Goal: Information Seeking & Learning: Find specific page/section

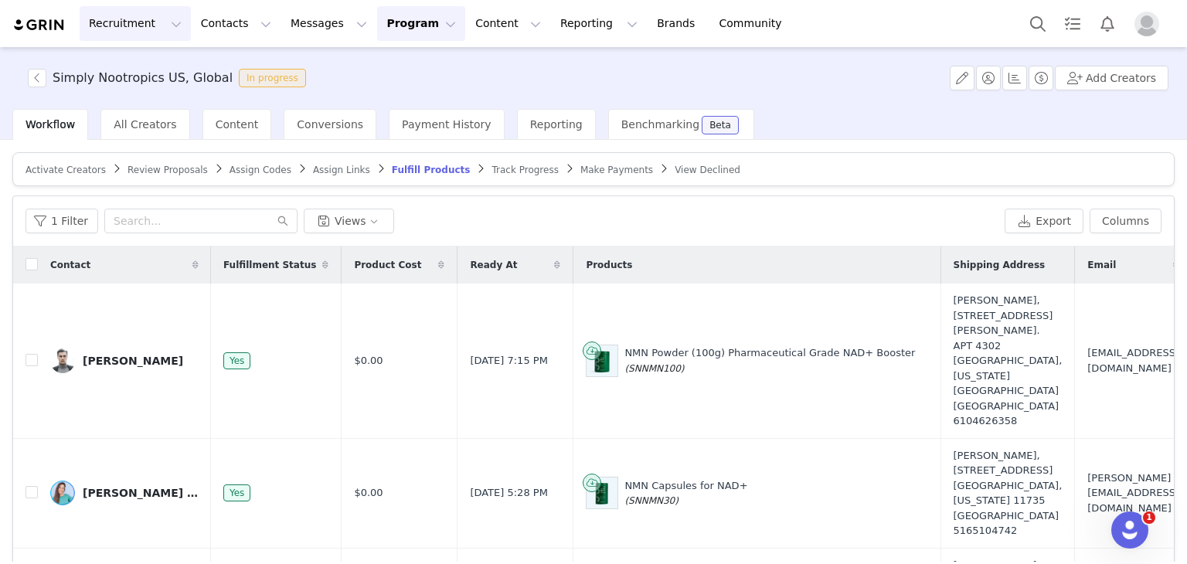
click at [104, 32] on button "Recruitment Recruitment" at bounding box center [135, 23] width 111 height 35
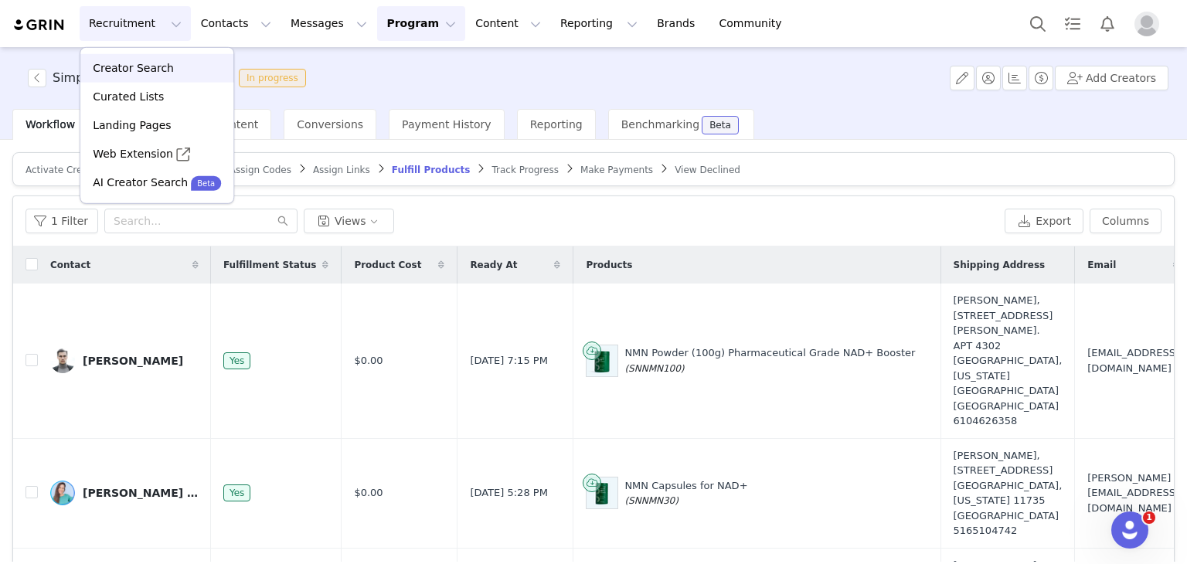
click at [144, 60] on p "Creator Search" at bounding box center [133, 68] width 81 height 16
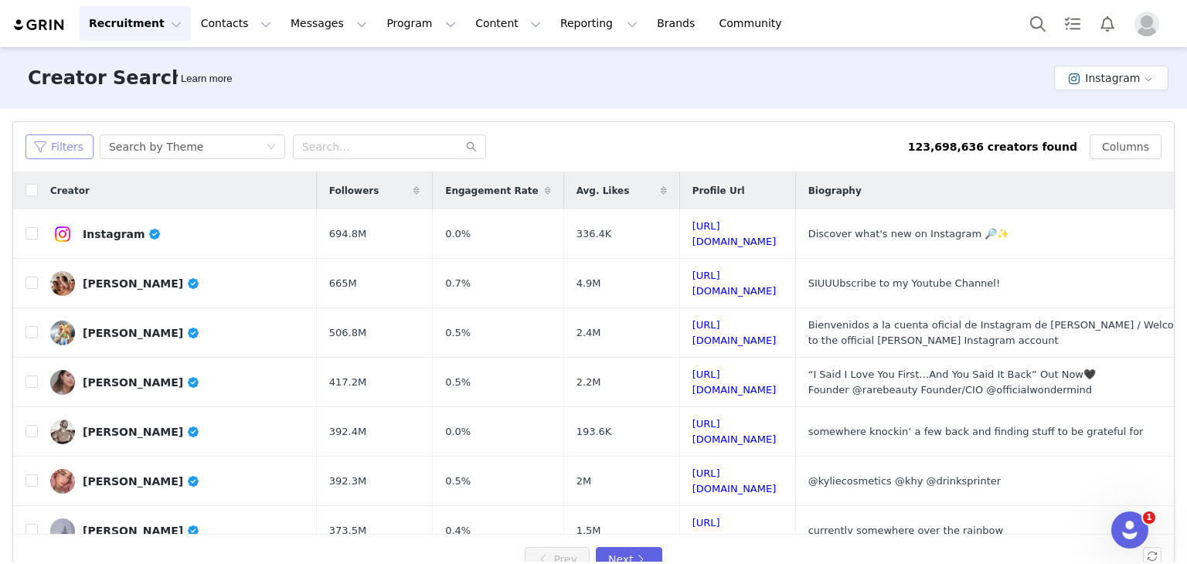
click at [64, 149] on button "Filters" at bounding box center [59, 146] width 68 height 25
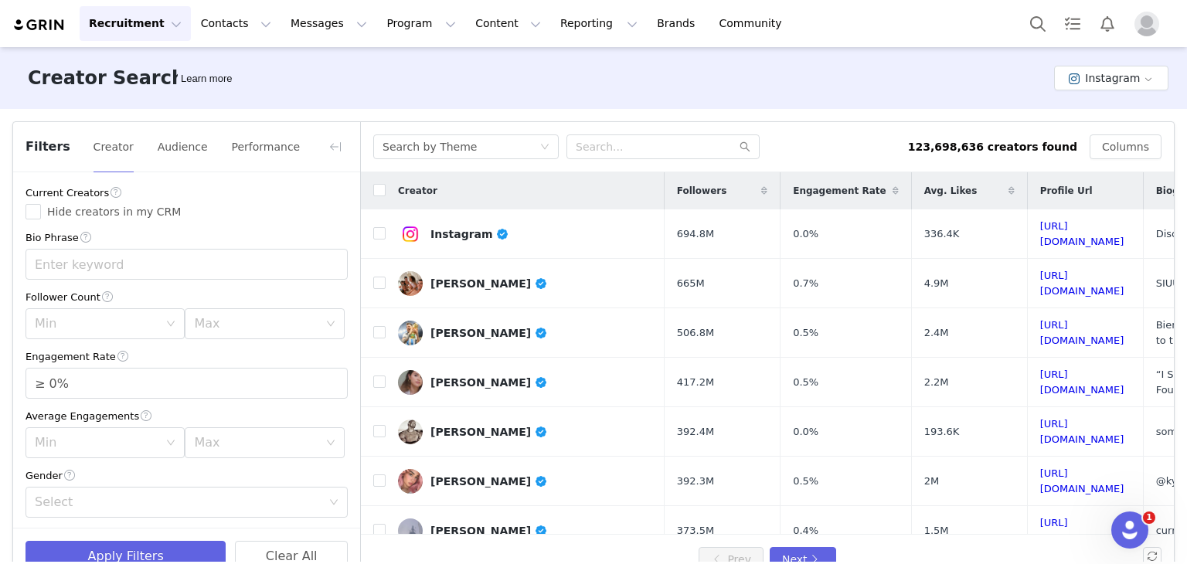
click at [45, 196] on div "Current Creators" at bounding box center [186, 193] width 322 height 16
click at [32, 216] on input "Hide creators in my CRM" at bounding box center [32, 211] width 15 height 15
checkbox input "true"
click at [81, 270] on input "text" at bounding box center [186, 264] width 322 height 31
click at [150, 269] on input "text" at bounding box center [186, 264] width 322 height 31
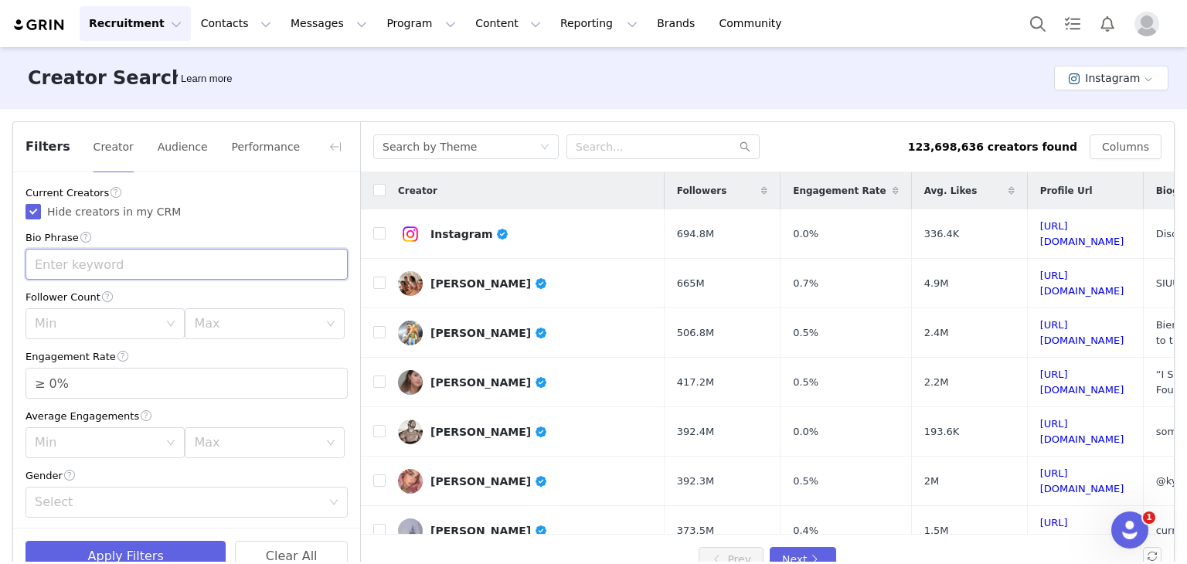
click at [195, 270] on input "text" at bounding box center [186, 264] width 322 height 31
type input "tech bro"
click at [100, 309] on div "Min" at bounding box center [100, 323] width 131 height 29
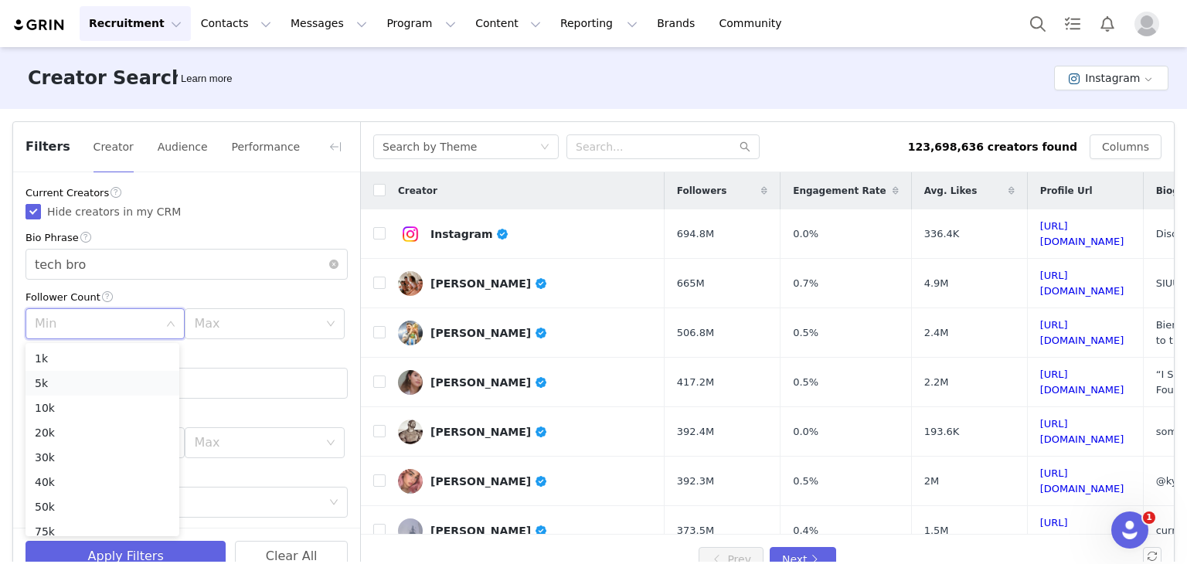
click at [68, 389] on li "5k" at bounding box center [102, 383] width 154 height 25
click at [260, 319] on div "Max" at bounding box center [256, 323] width 124 height 15
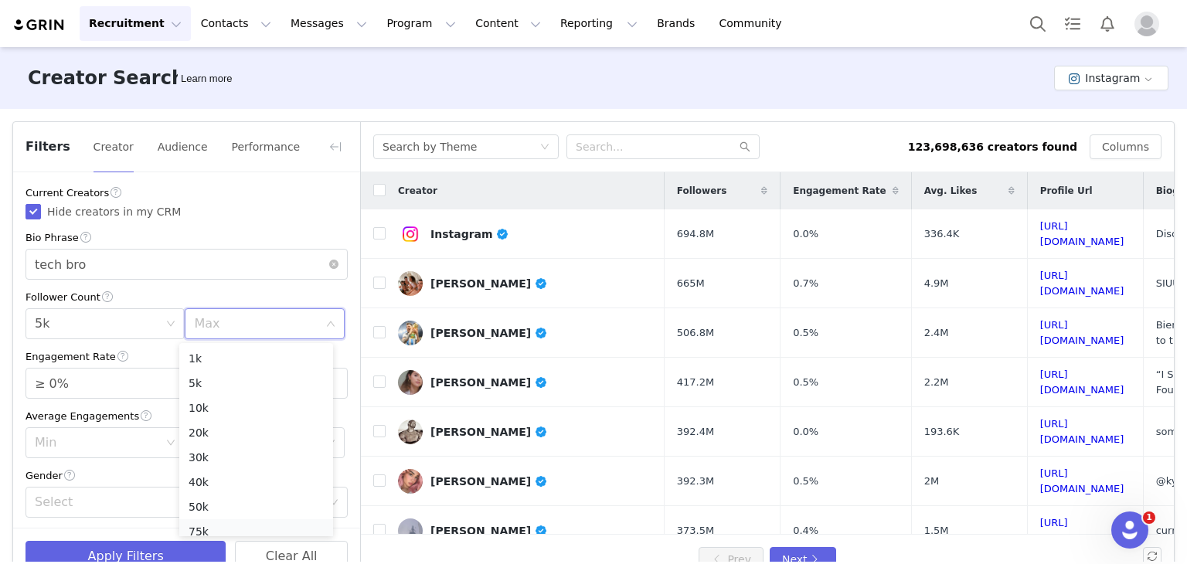
scroll to position [8, 0]
click at [222, 394] on li "10k" at bounding box center [256, 400] width 154 height 25
click at [227, 319] on div "Max 10k" at bounding box center [259, 323] width 131 height 29
click at [209, 493] on li "50k" at bounding box center [256, 503] width 154 height 25
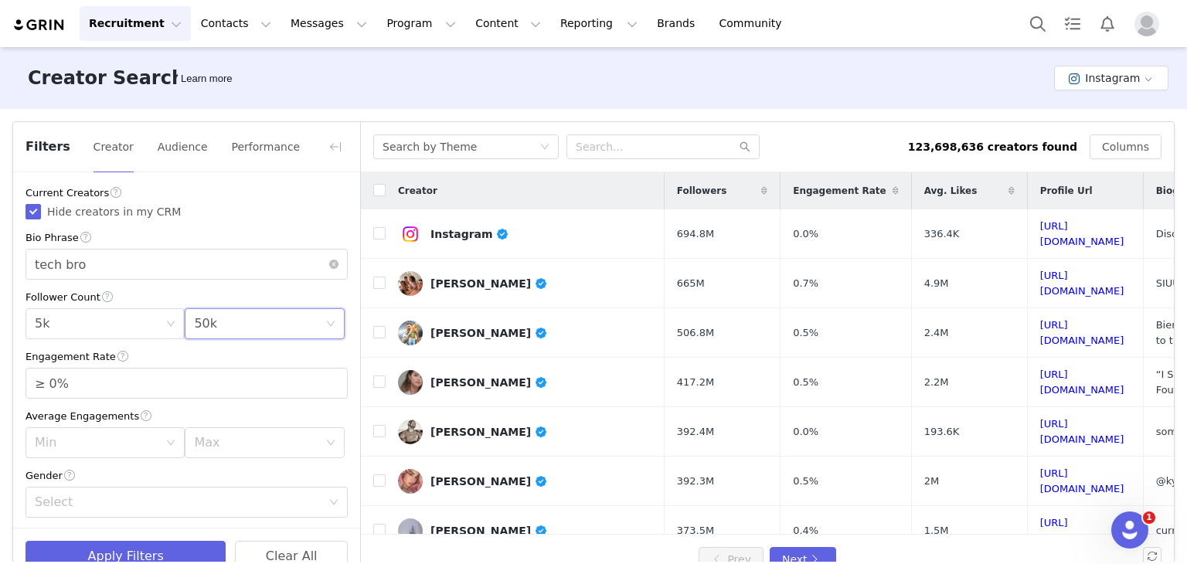
click at [216, 293] on div "Follower Count" at bounding box center [186, 297] width 322 height 16
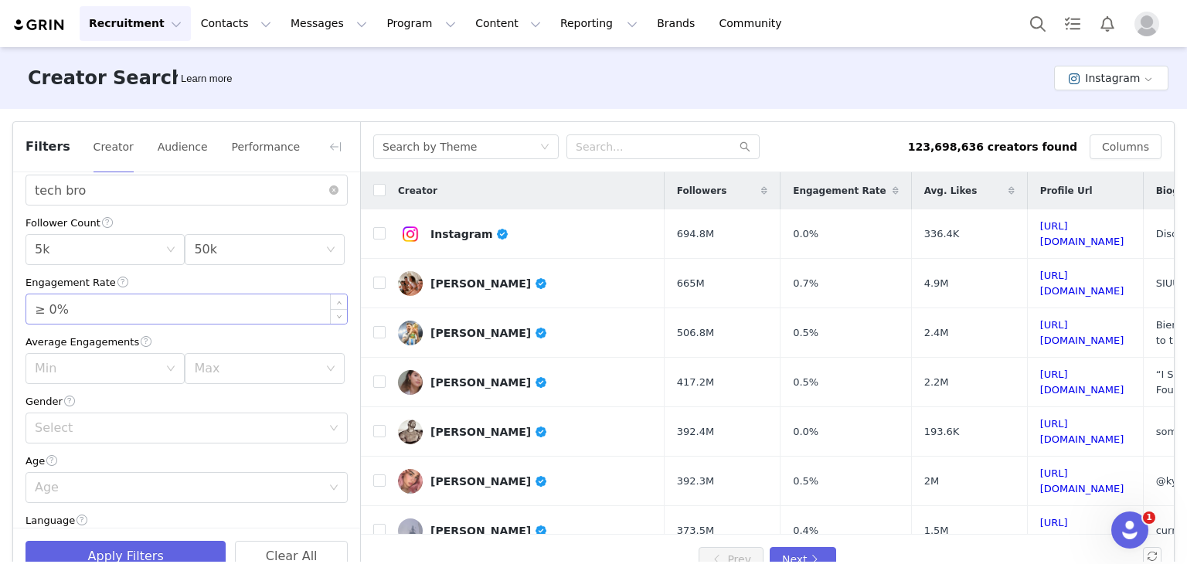
scroll to position [155, 0]
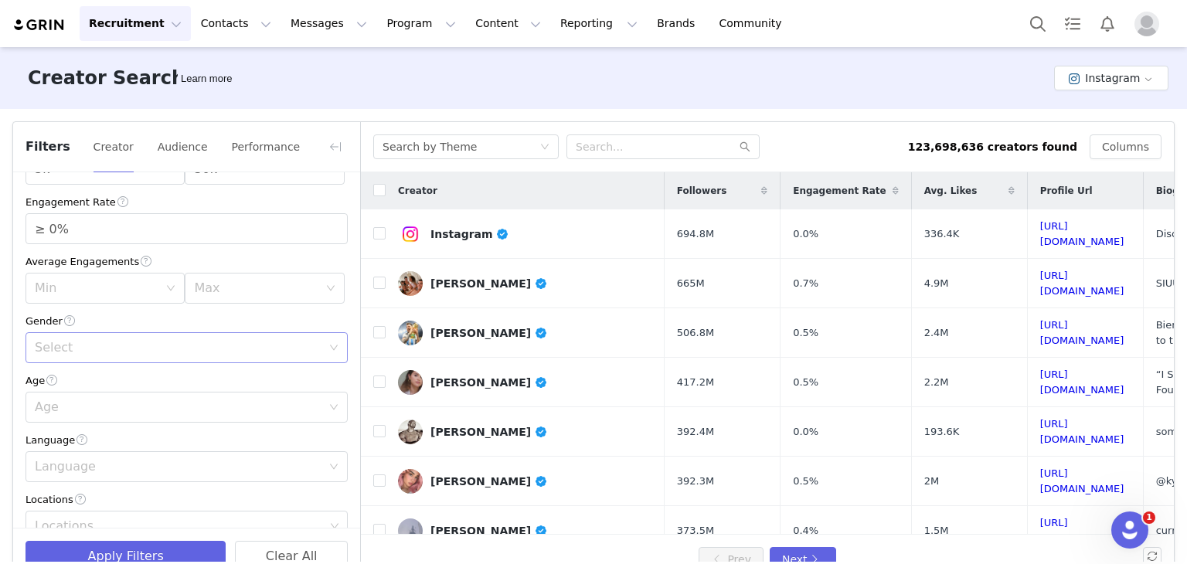
click at [84, 332] on div "Gender Select" at bounding box center [186, 338] width 322 height 50
click at [84, 349] on div "Select" at bounding box center [178, 347] width 287 height 15
click at [73, 451] on li "[DEMOGRAPHIC_DATA]" at bounding box center [180, 456] width 311 height 25
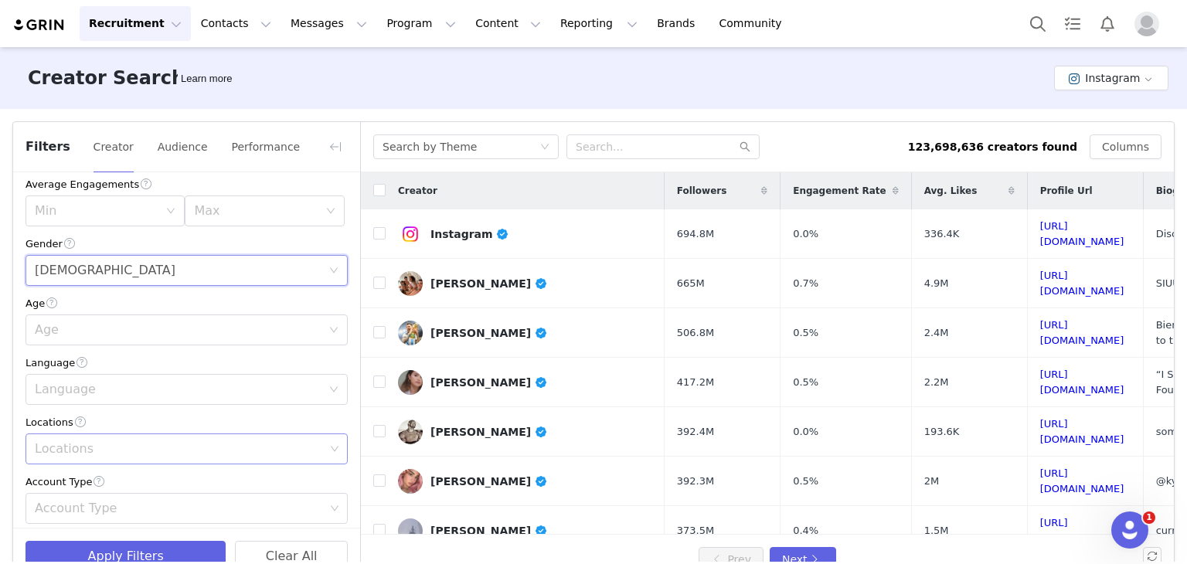
click at [87, 454] on div "Locations" at bounding box center [180, 448] width 290 height 15
click at [124, 415] on div "Locations" at bounding box center [186, 422] width 322 height 16
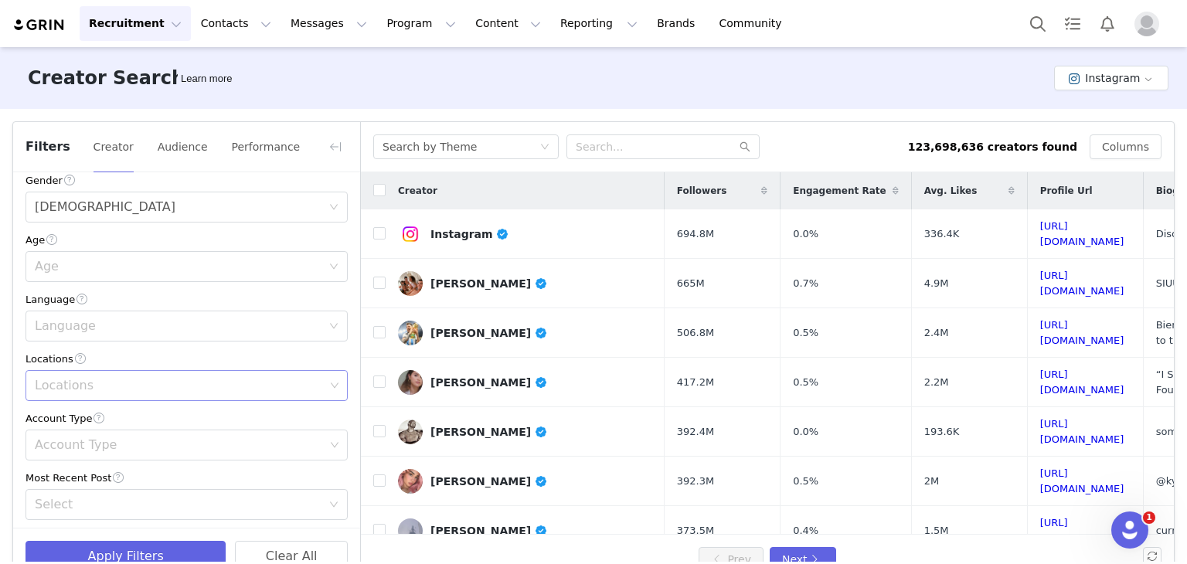
scroll to position [386, 0]
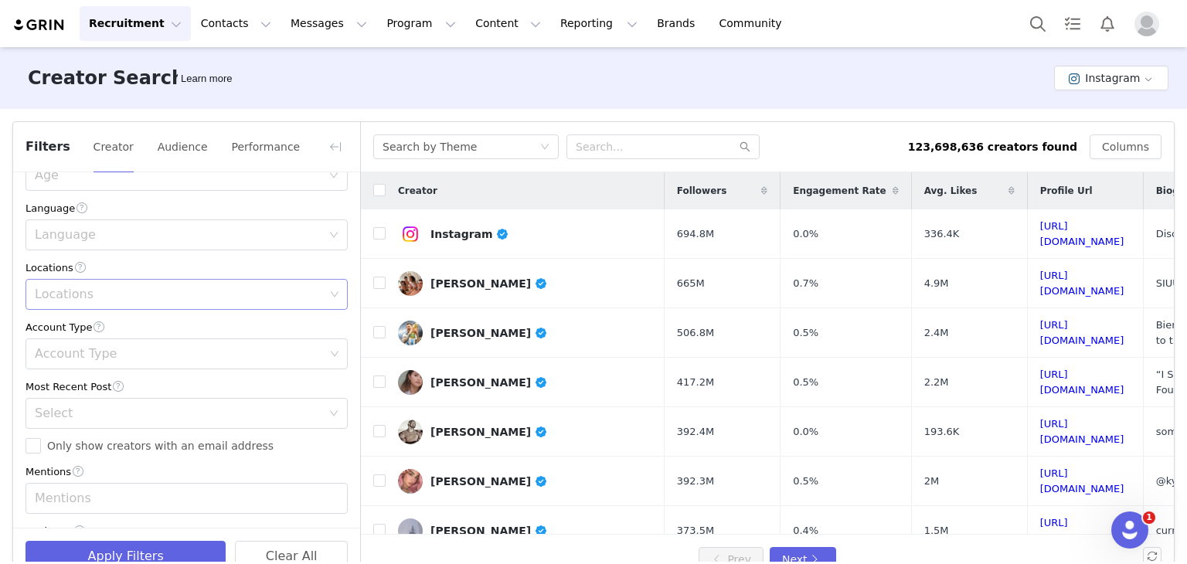
click at [70, 299] on div "Locations" at bounding box center [180, 294] width 290 height 15
type input "[US_STATE]"
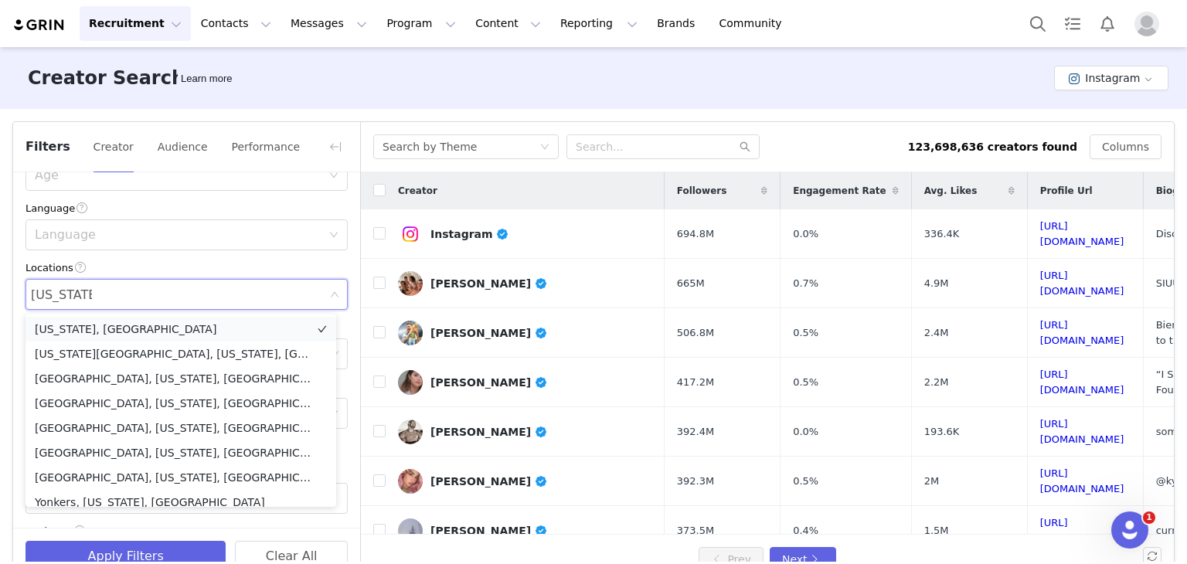
click at [103, 331] on li "[US_STATE], [GEOGRAPHIC_DATA]" at bounding box center [180, 329] width 311 height 25
click at [156, 273] on div "Locations" at bounding box center [186, 268] width 322 height 16
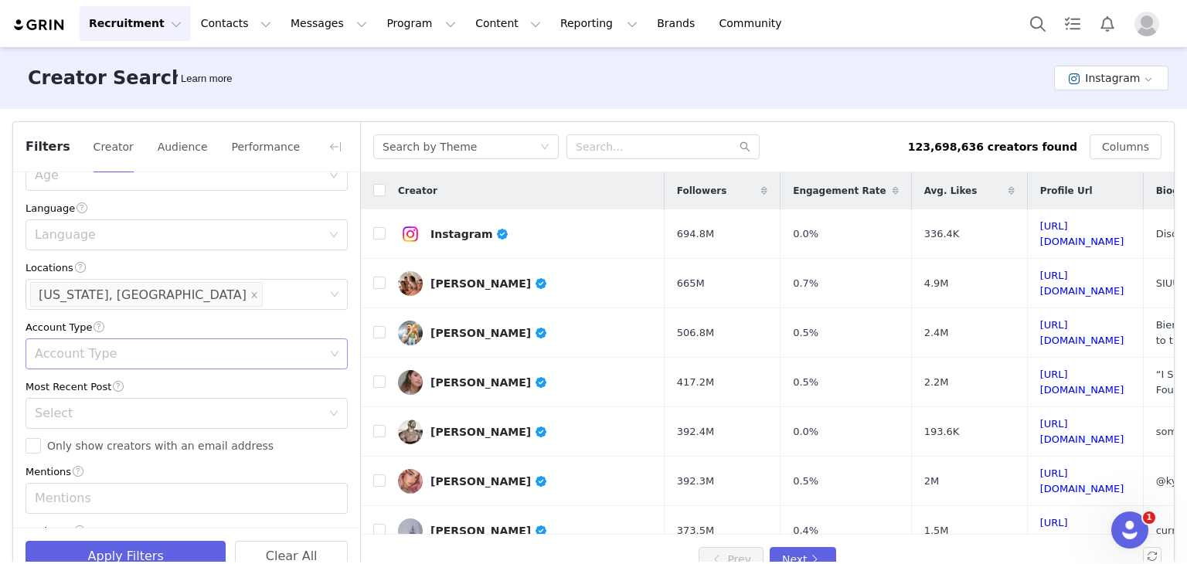
click at [104, 362] on div "Account Type" at bounding box center [180, 353] width 301 height 29
click at [85, 383] on li "Regular" at bounding box center [180, 388] width 311 height 25
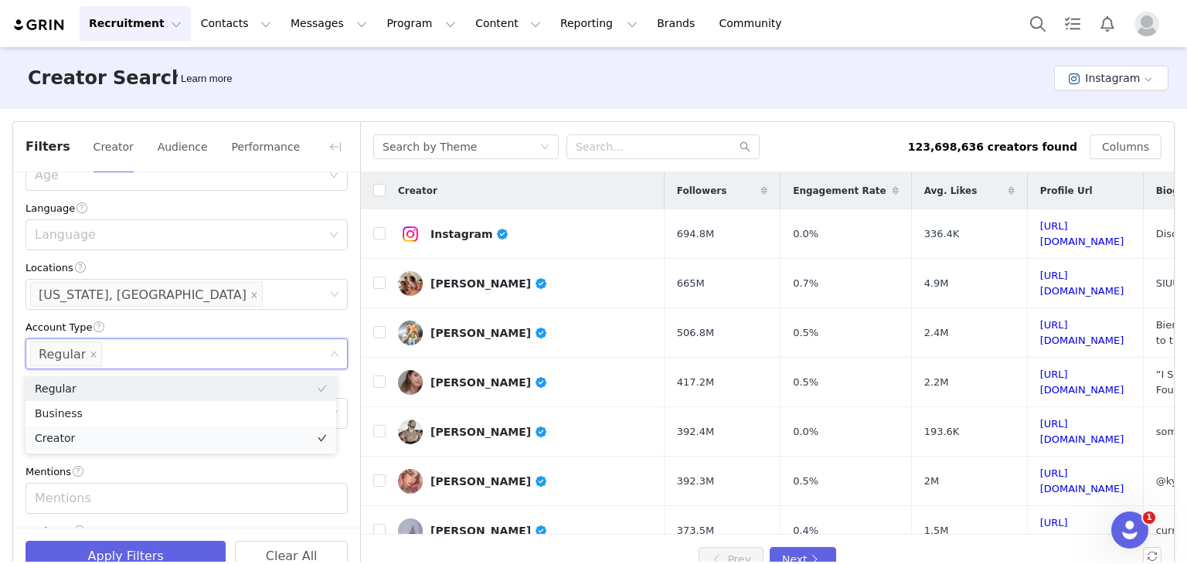
click at [77, 446] on li "Creator" at bounding box center [180, 438] width 311 height 25
click at [183, 335] on div "Account Type" at bounding box center [186, 327] width 322 height 16
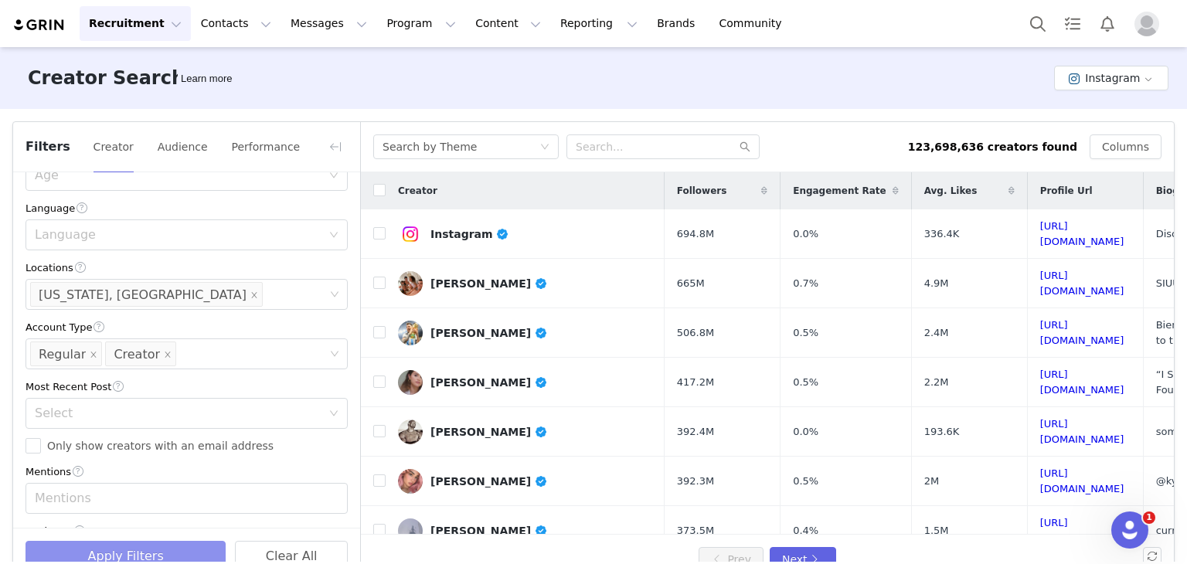
click at [124, 554] on button "Apply Filters" at bounding box center [125, 556] width 200 height 31
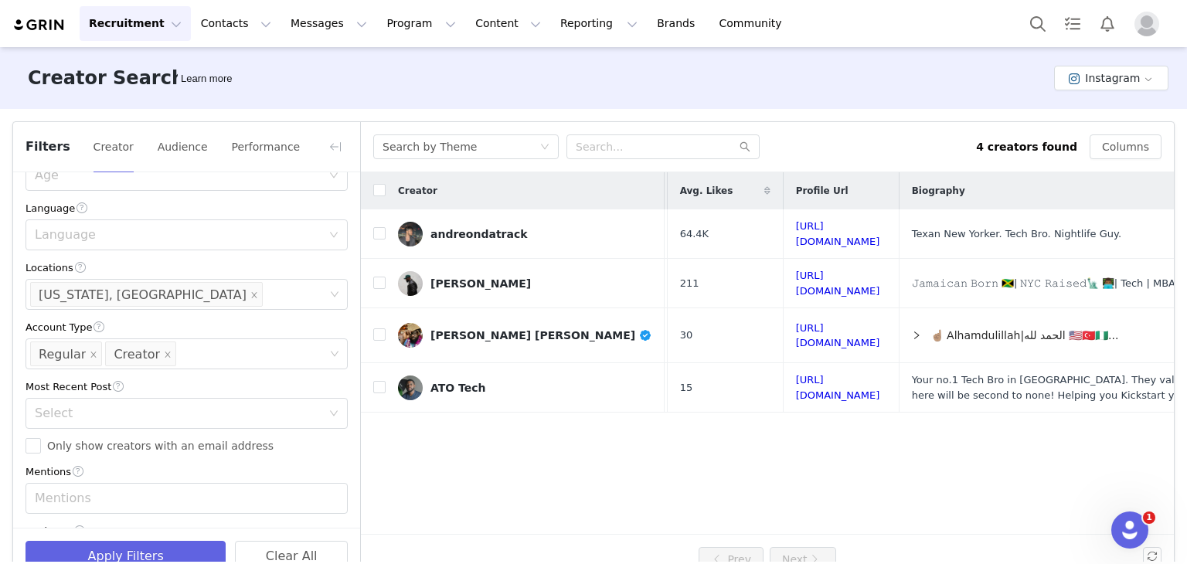
scroll to position [0, 247]
drag, startPoint x: 844, startPoint y: 229, endPoint x: 853, endPoint y: 286, distance: 57.9
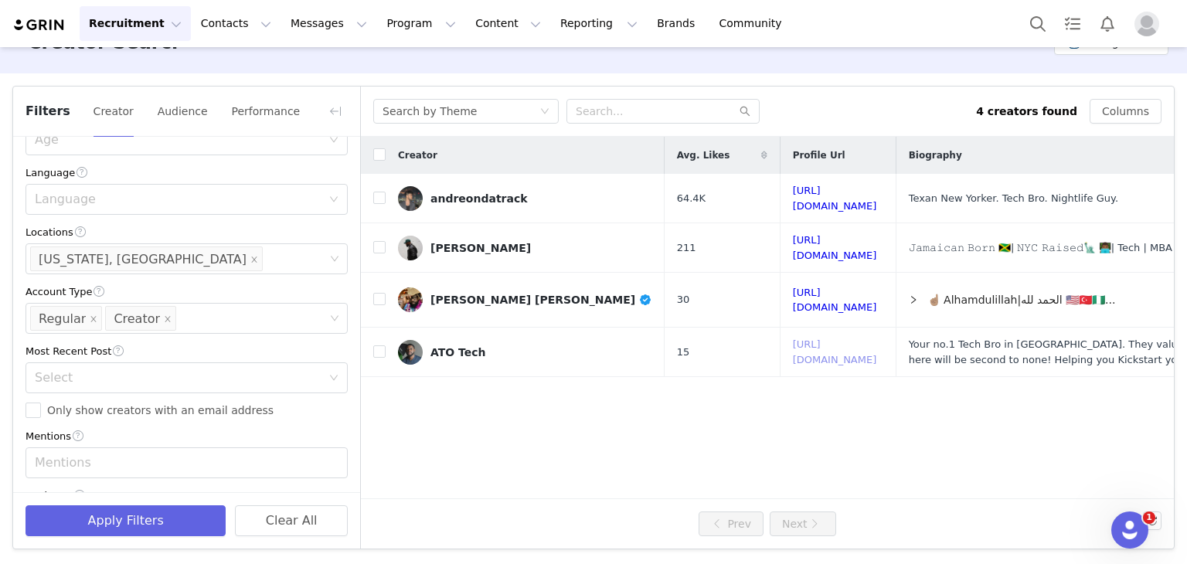
scroll to position [0, 0]
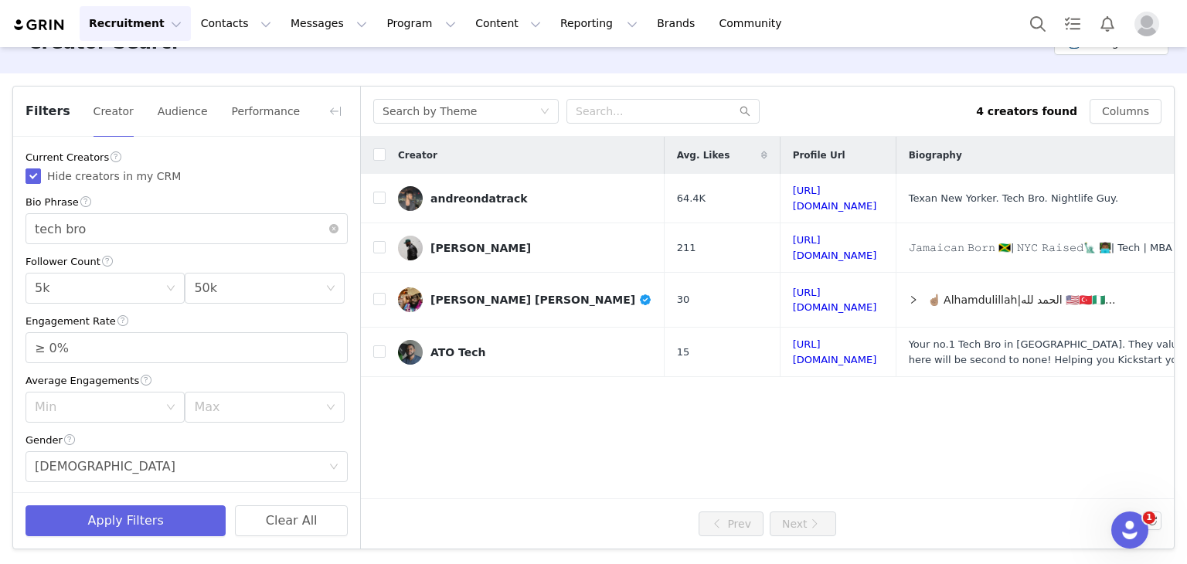
click at [115, 210] on div "Bio Phrase" at bounding box center [186, 202] width 322 height 16
click at [114, 229] on input "tech bro" at bounding box center [186, 228] width 322 height 31
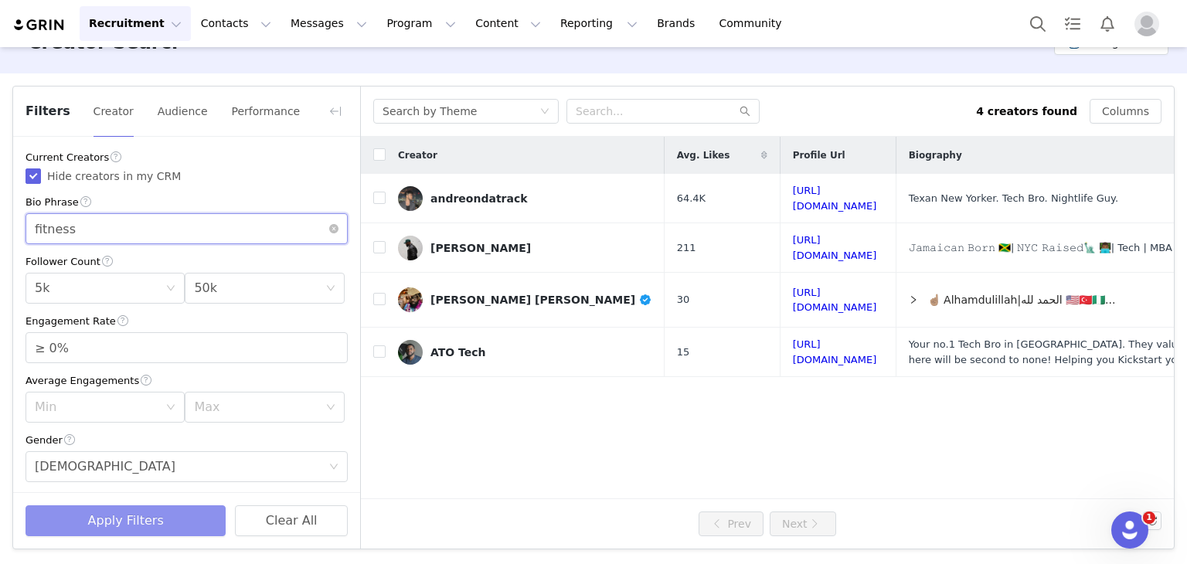
type input "fitness"
click at [137, 527] on button "Apply Filters" at bounding box center [125, 520] width 200 height 31
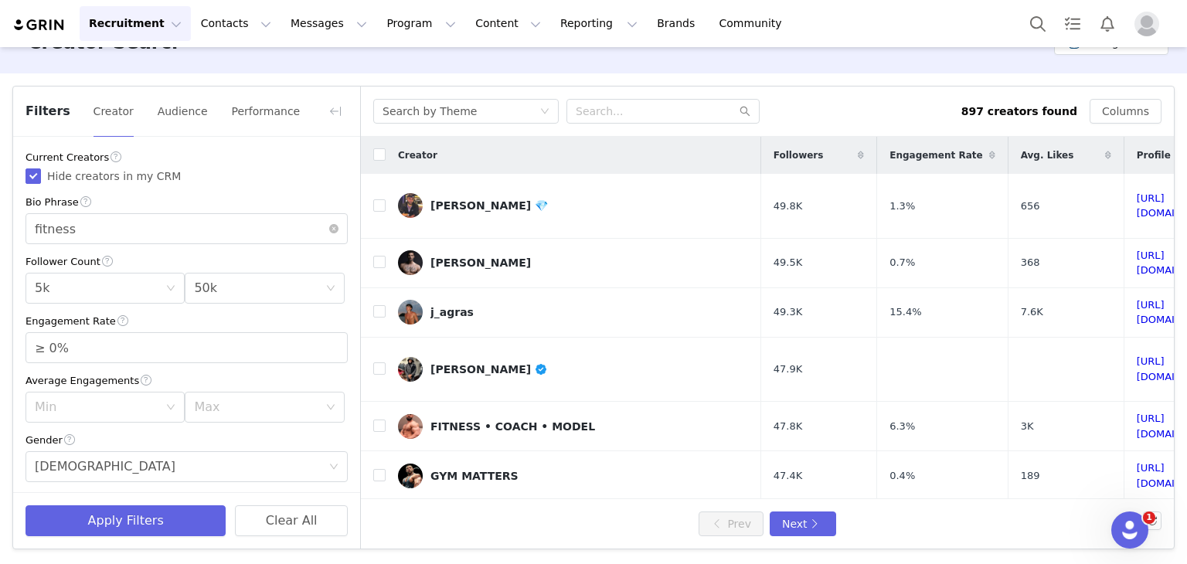
click at [304, 120] on div "Filters Creator Audience Performance" at bounding box center [186, 112] width 347 height 50
click at [328, 112] on button "button" at bounding box center [335, 111] width 25 height 25
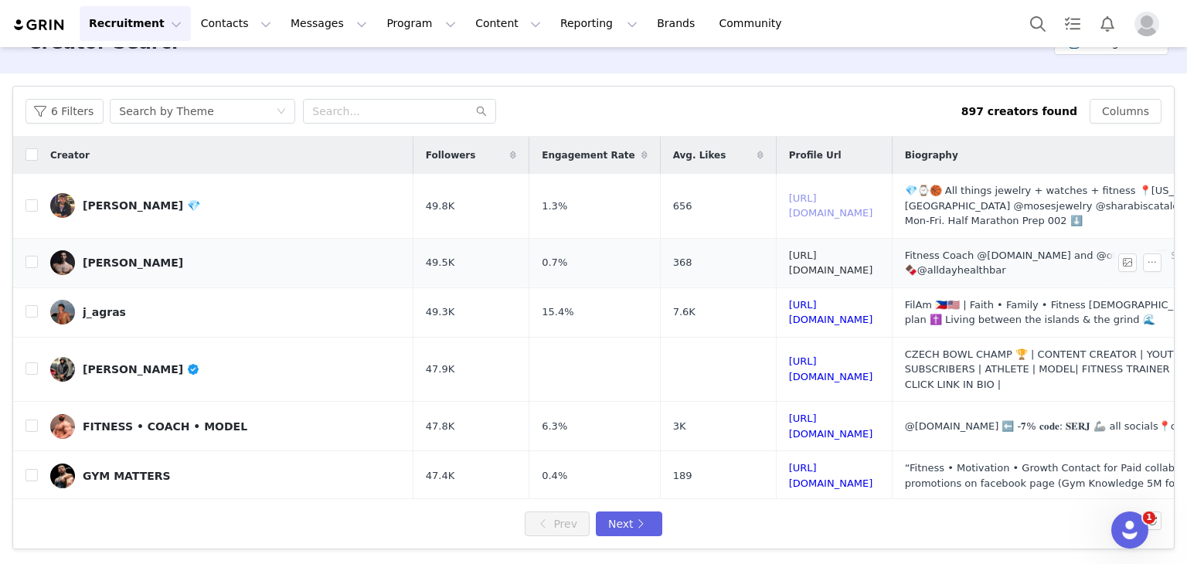
drag, startPoint x: 838, startPoint y: 196, endPoint x: 862, endPoint y: 240, distance: 50.1
drag, startPoint x: 845, startPoint y: 301, endPoint x: 896, endPoint y: 372, distance: 87.5
drag, startPoint x: 838, startPoint y: 296, endPoint x: 844, endPoint y: 303, distance: 9.3
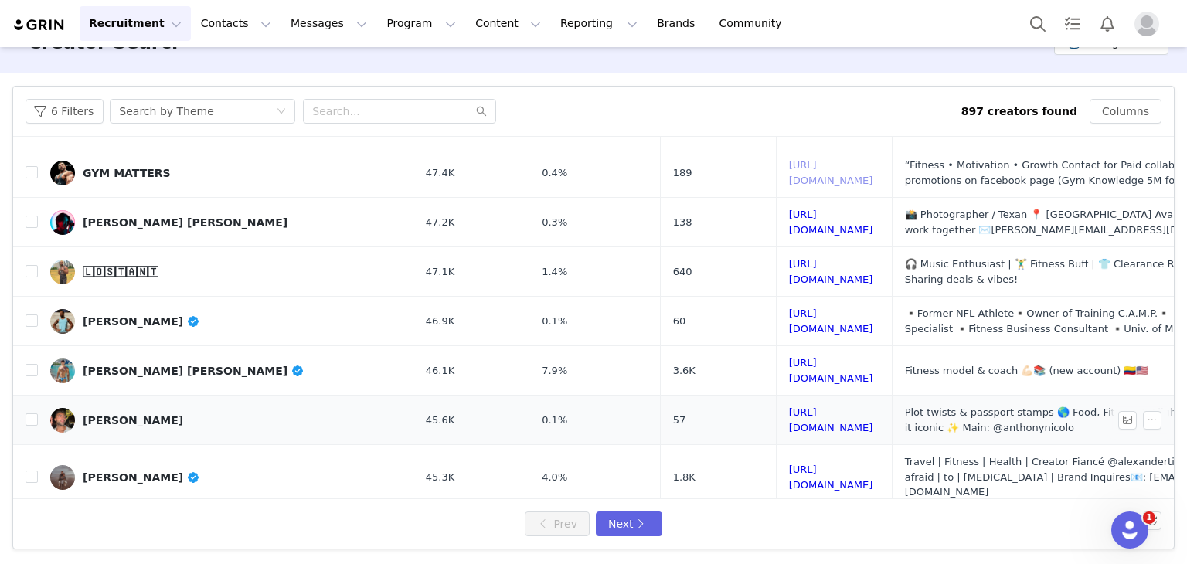
scroll to position [309, 0]
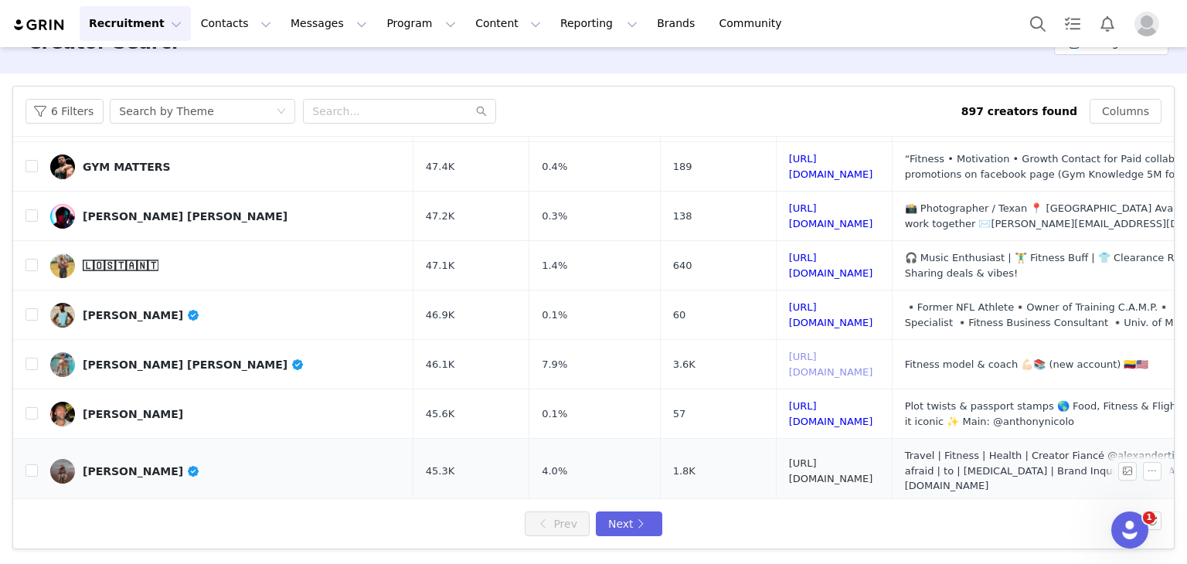
drag, startPoint x: 859, startPoint y: 325, endPoint x: 848, endPoint y: 420, distance: 95.7
drag, startPoint x: 887, startPoint y: 468, endPoint x: 886, endPoint y: 460, distance: 8.5
click at [185, 253] on link "🄻🄾🅂🅃🄰🄽🅃" at bounding box center [225, 265] width 351 height 25
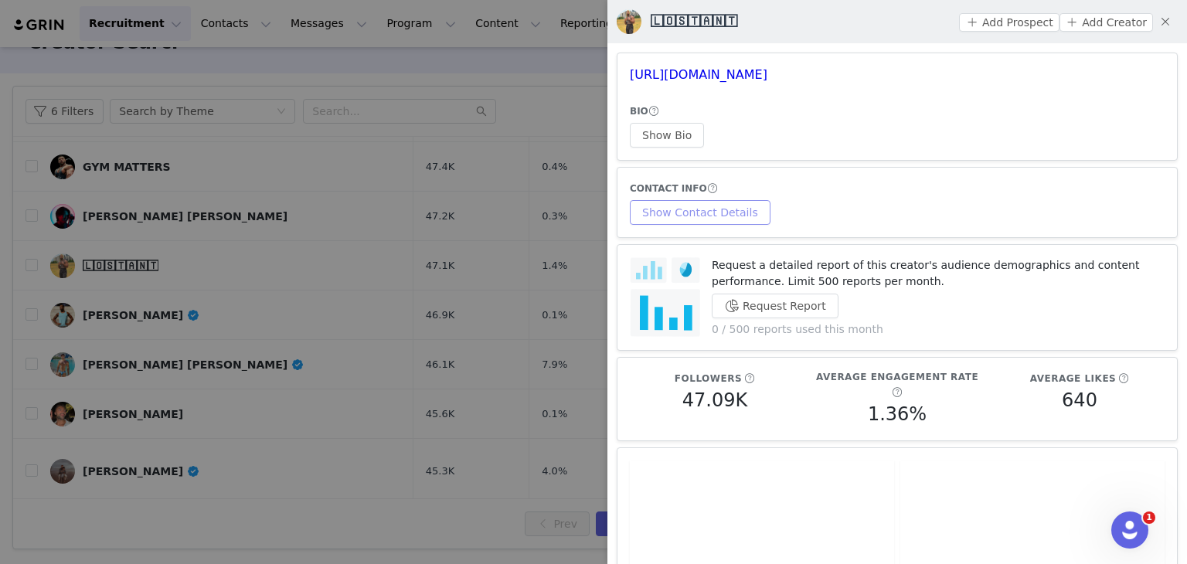
click at [678, 205] on button "Show Contact Details" at bounding box center [700, 212] width 141 height 25
